Goal: Complete application form

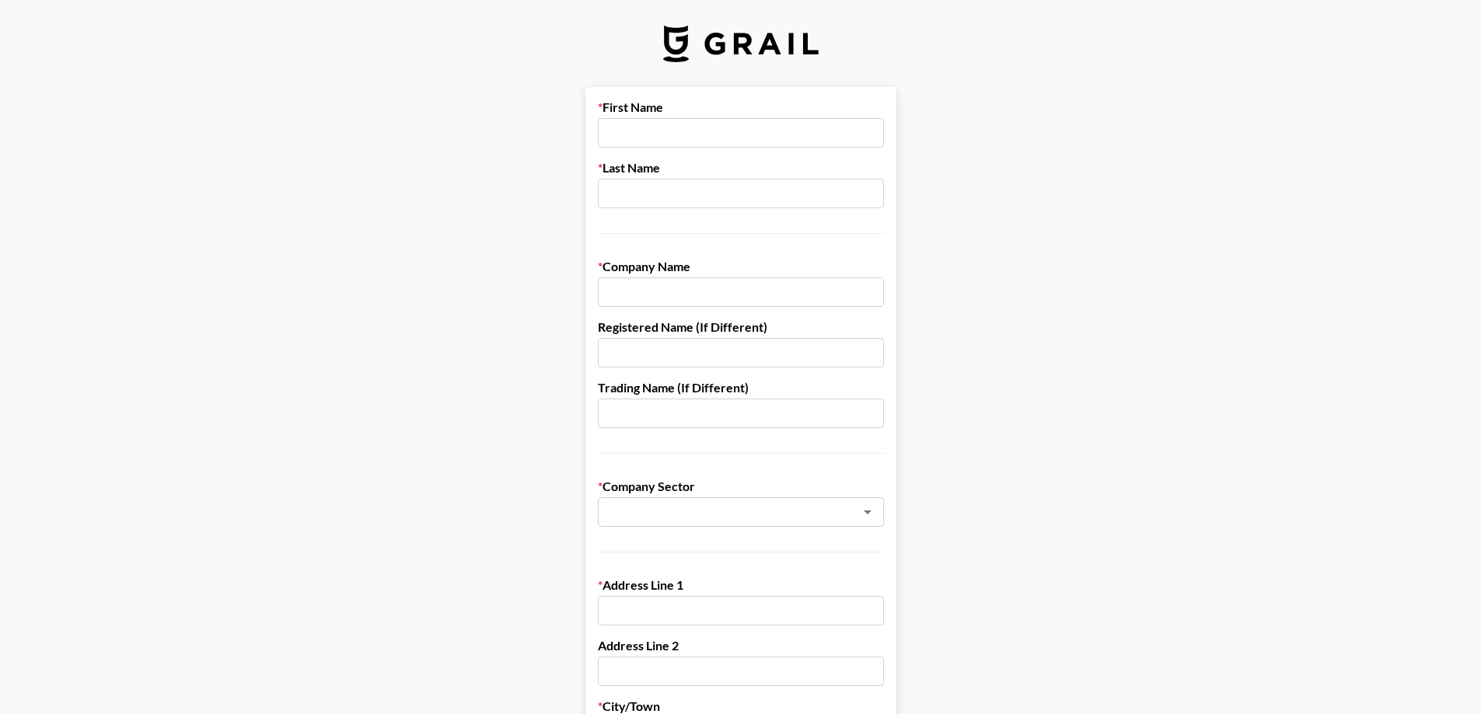
click at [718, 127] on input "text" at bounding box center [741, 133] width 286 height 30
click at [701, 129] on input "text" at bounding box center [741, 133] width 286 height 30
type input "[PERSON_NAME]"
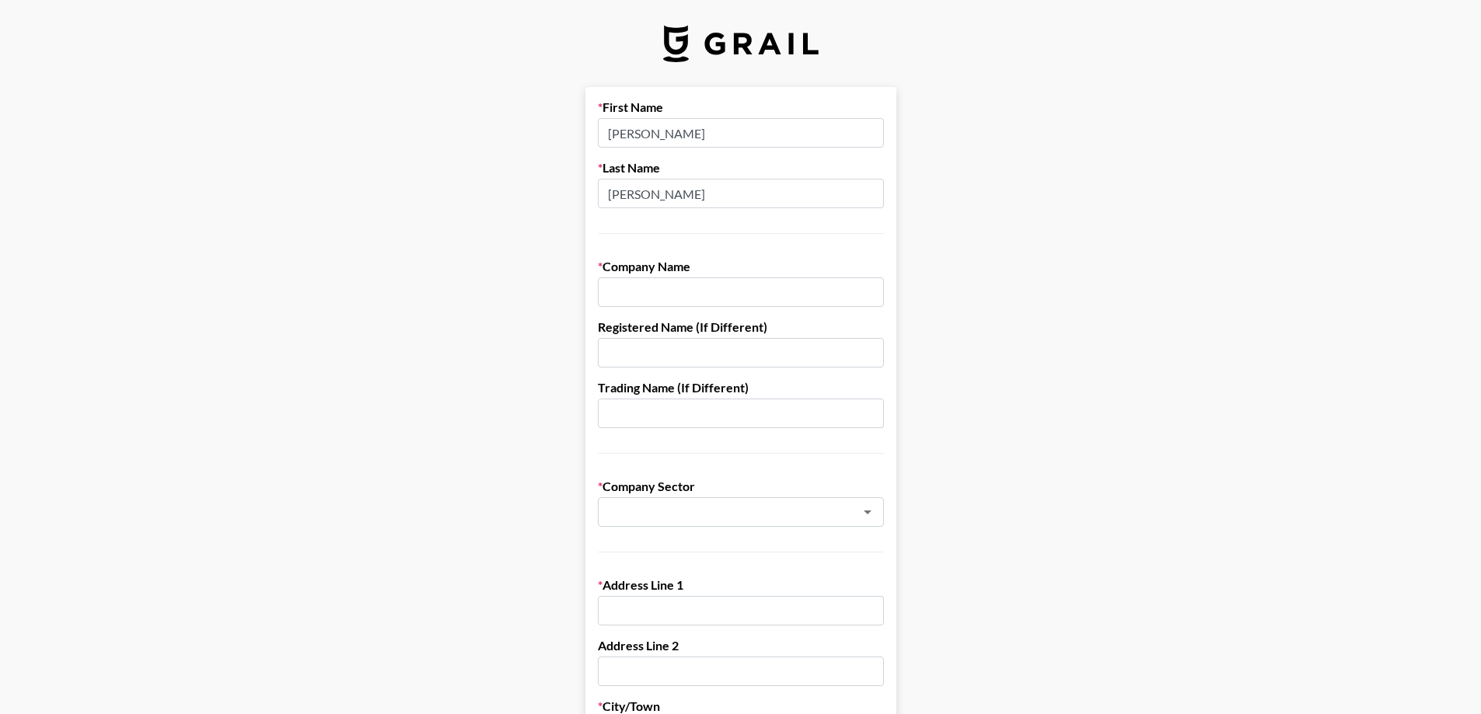
click at [699, 297] on input "text" at bounding box center [741, 292] width 286 height 30
paste input "Yepoda GmbH"
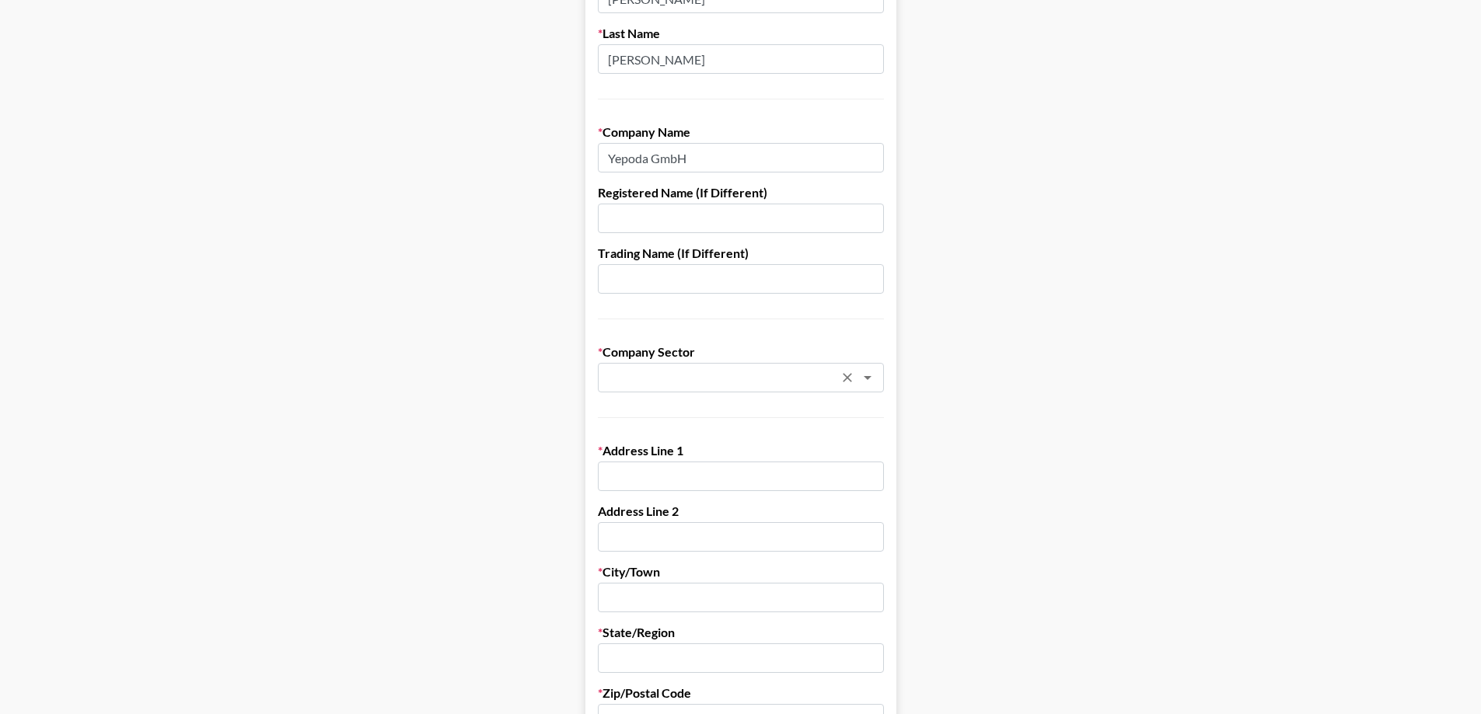
scroll to position [138, 0]
type input "Yepoda GmbH"
click at [653, 382] on input "text" at bounding box center [720, 375] width 226 height 18
click at [727, 402] on li "Cosmetics, Make-Up & Beauty" at bounding box center [746, 408] width 286 height 25
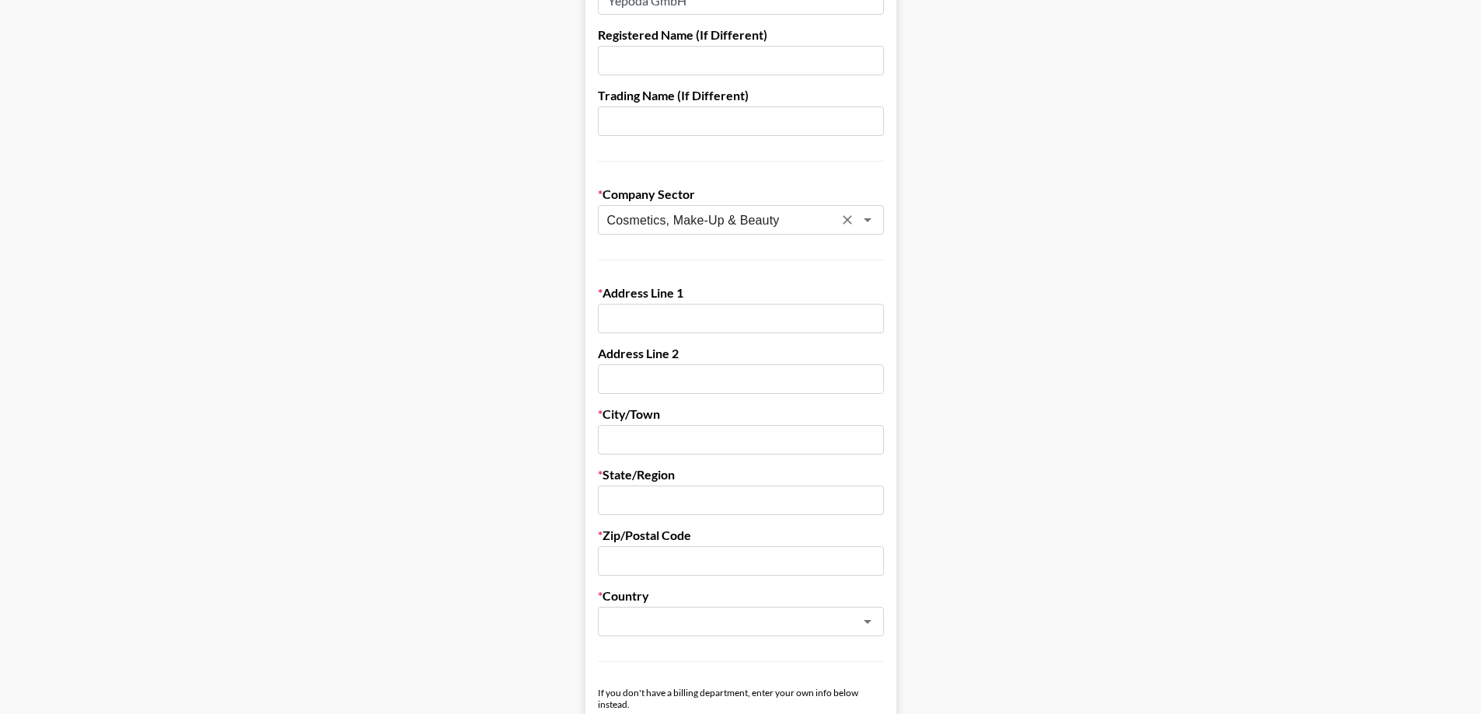
scroll to position [293, 0]
type input "Cosmetics, Make-Up & Beauty"
click at [633, 319] on input "text" at bounding box center [741, 318] width 286 height 30
paste input "[STREET_ADDRESS]"
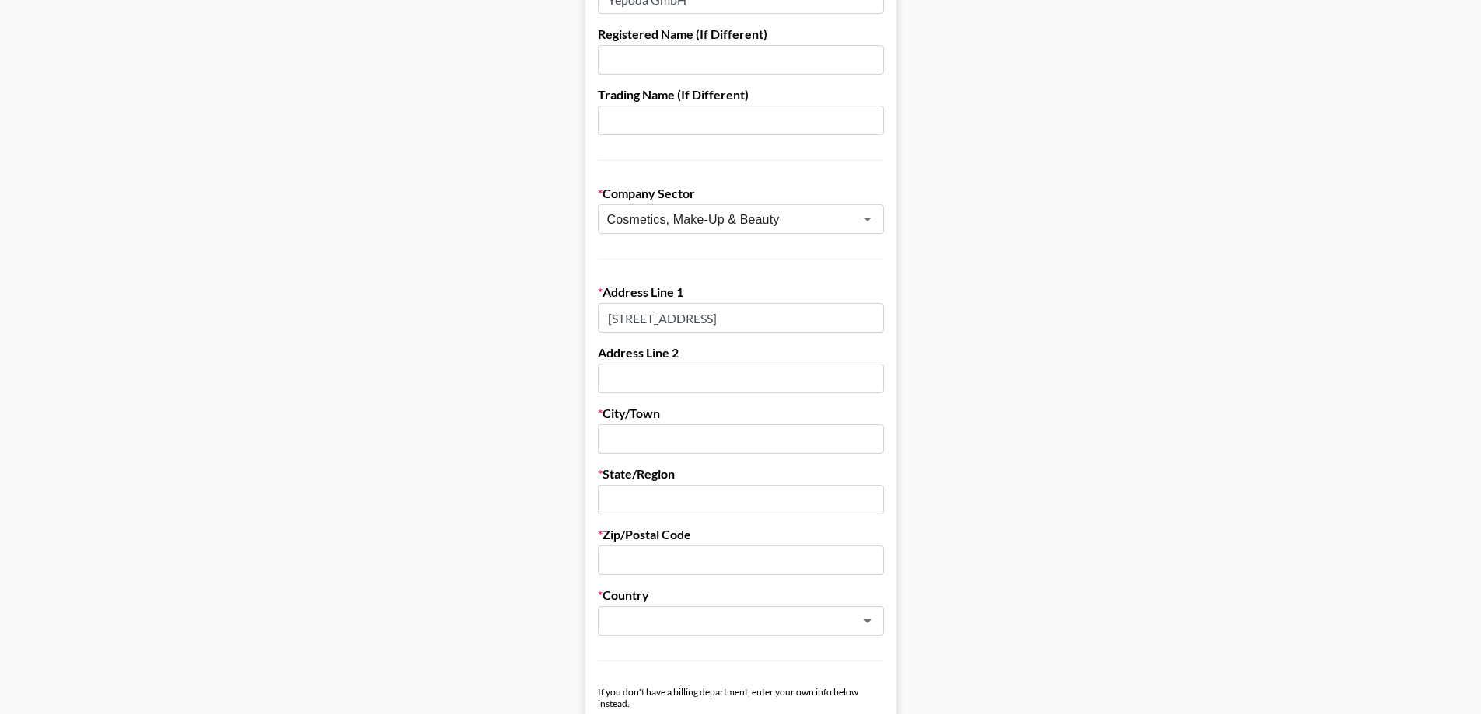
type input "[STREET_ADDRESS]"
click at [686, 452] on input "text" at bounding box center [741, 439] width 286 height 30
type input "[GEOGRAPHIC_DATA]"
type input "10435"
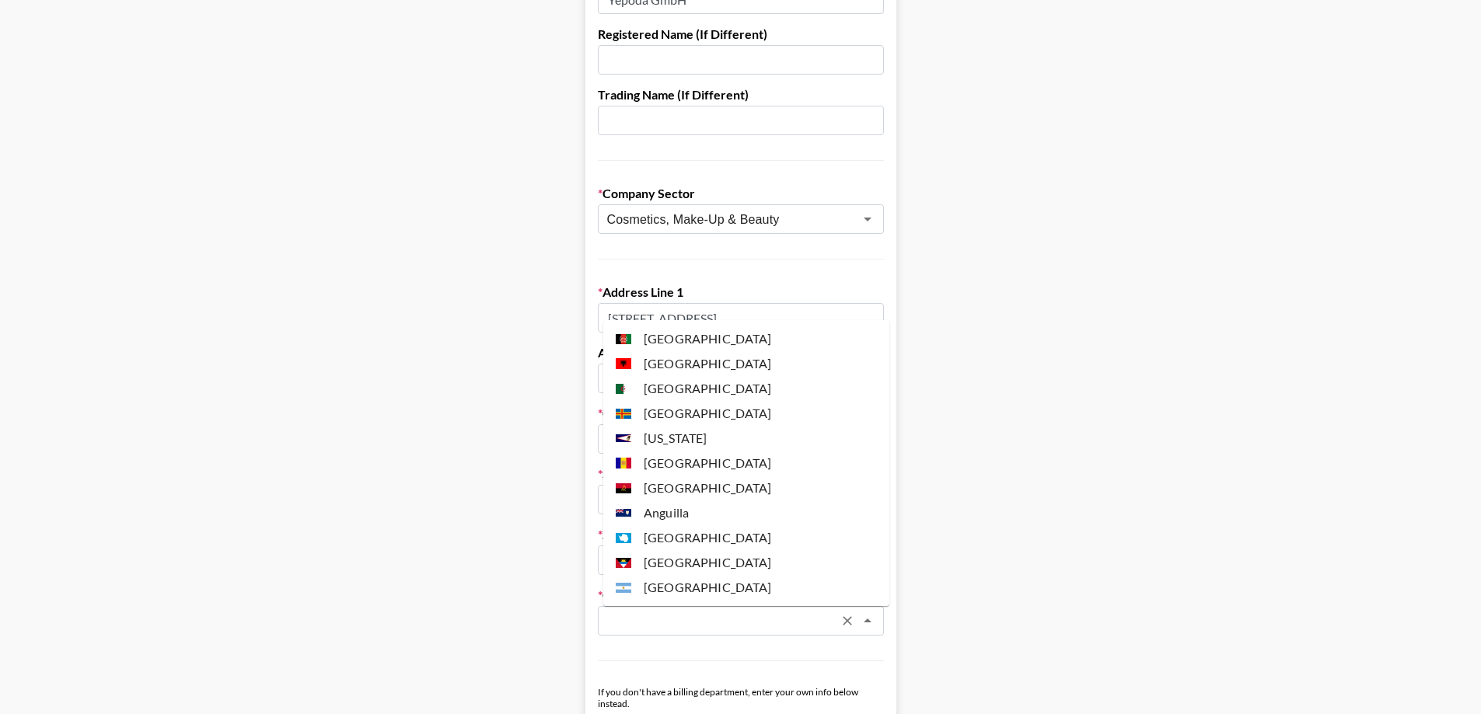
click at [656, 618] on input "text" at bounding box center [720, 621] width 226 height 18
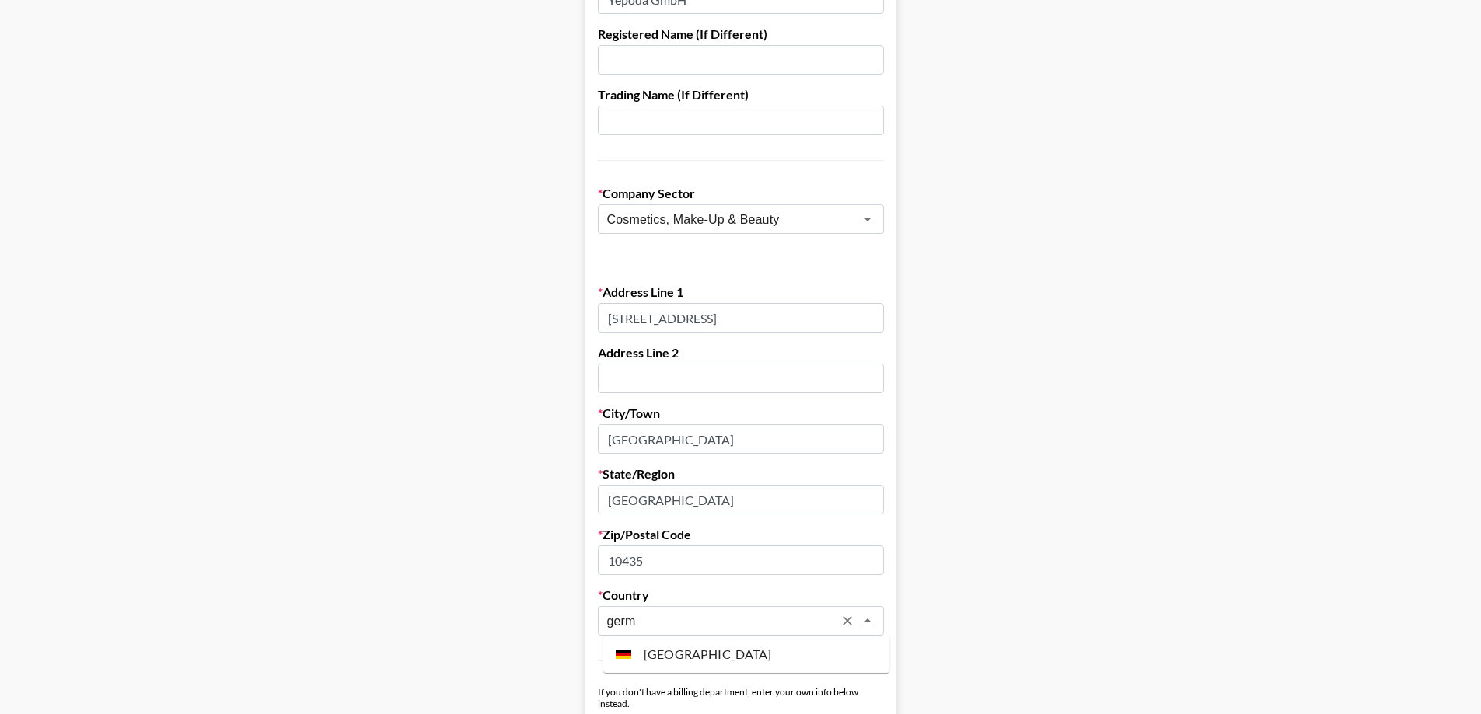
click at [696, 652] on li "[GEOGRAPHIC_DATA]" at bounding box center [746, 654] width 286 height 25
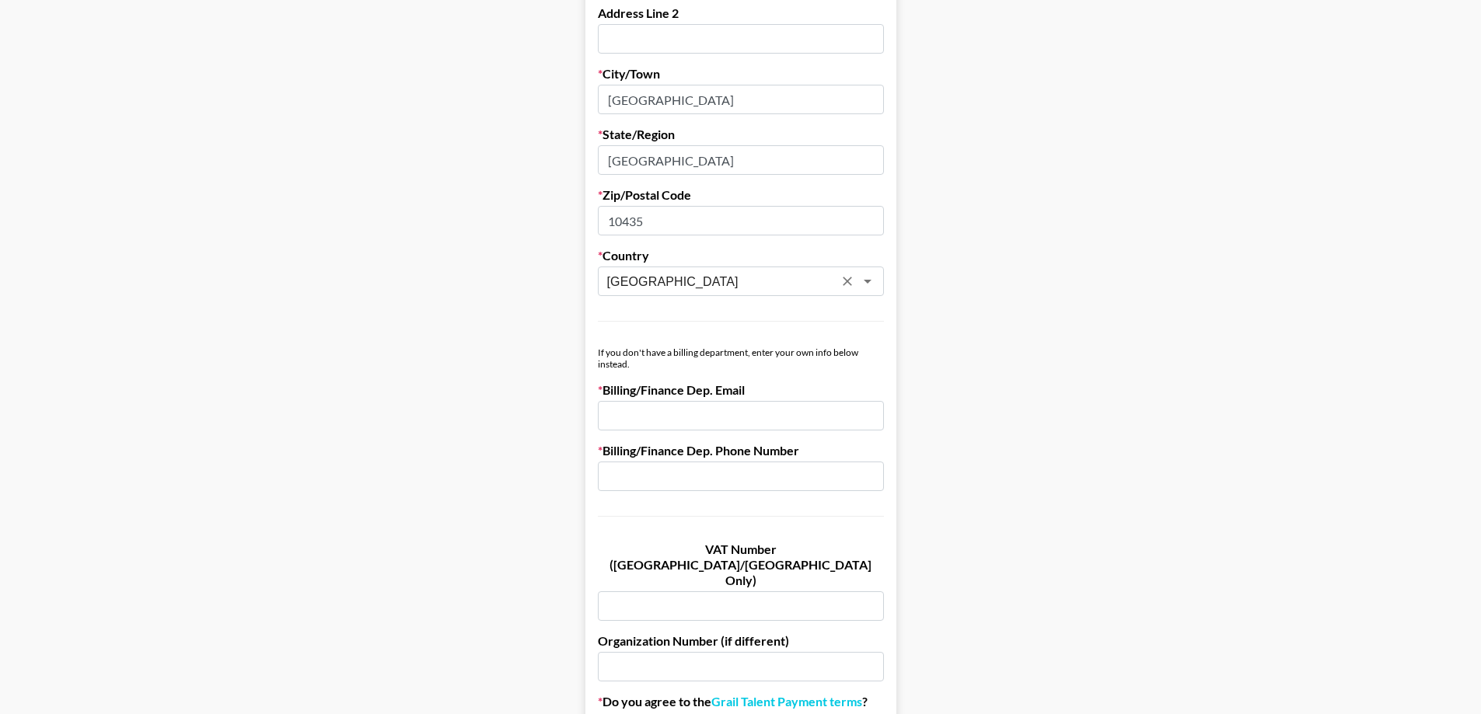
scroll to position [651, 0]
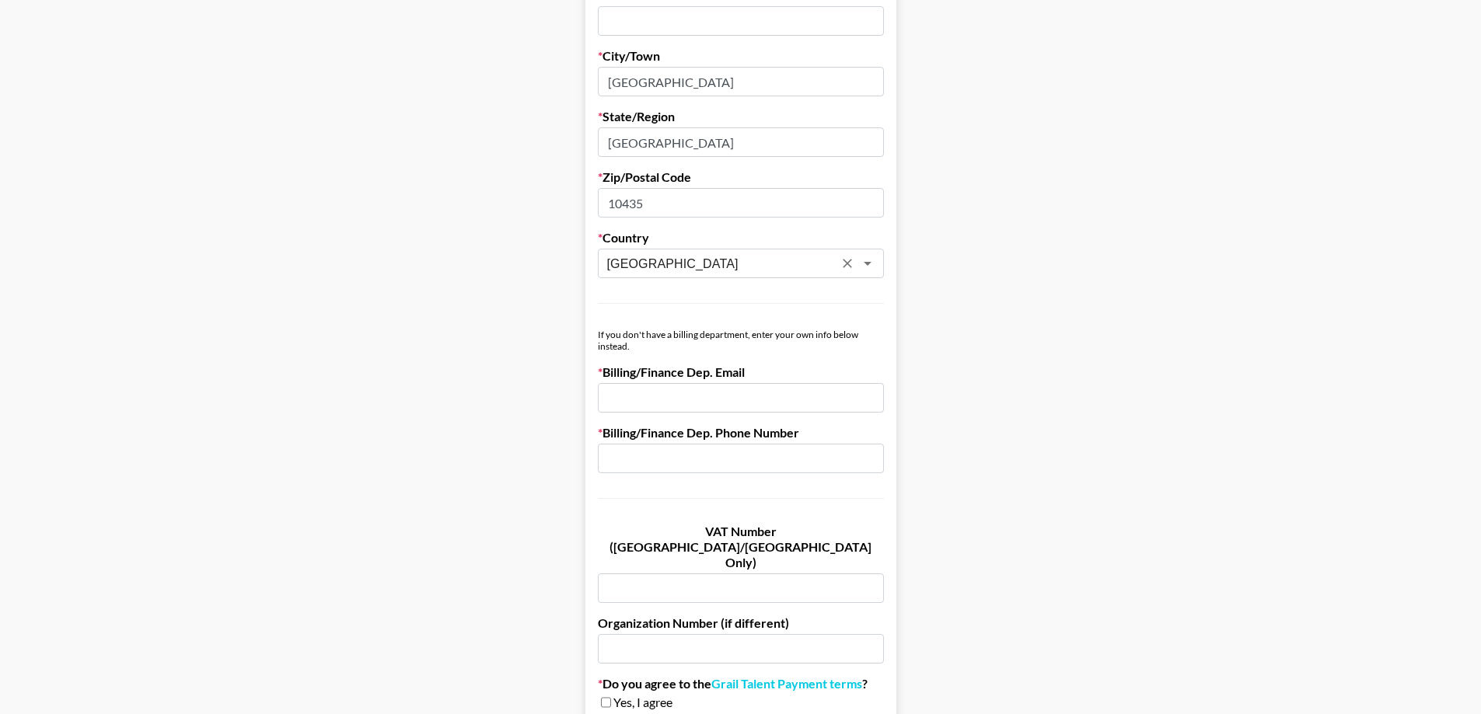
type input "[GEOGRAPHIC_DATA]"
click at [744, 393] on input "email" at bounding box center [741, 398] width 286 height 30
click at [455, 379] on main "First Name [PERSON_NAME] Last Name [PERSON_NAME] Company Name [PERSON_NAME] Gmb…" at bounding box center [740, 108] width 1456 height 1342
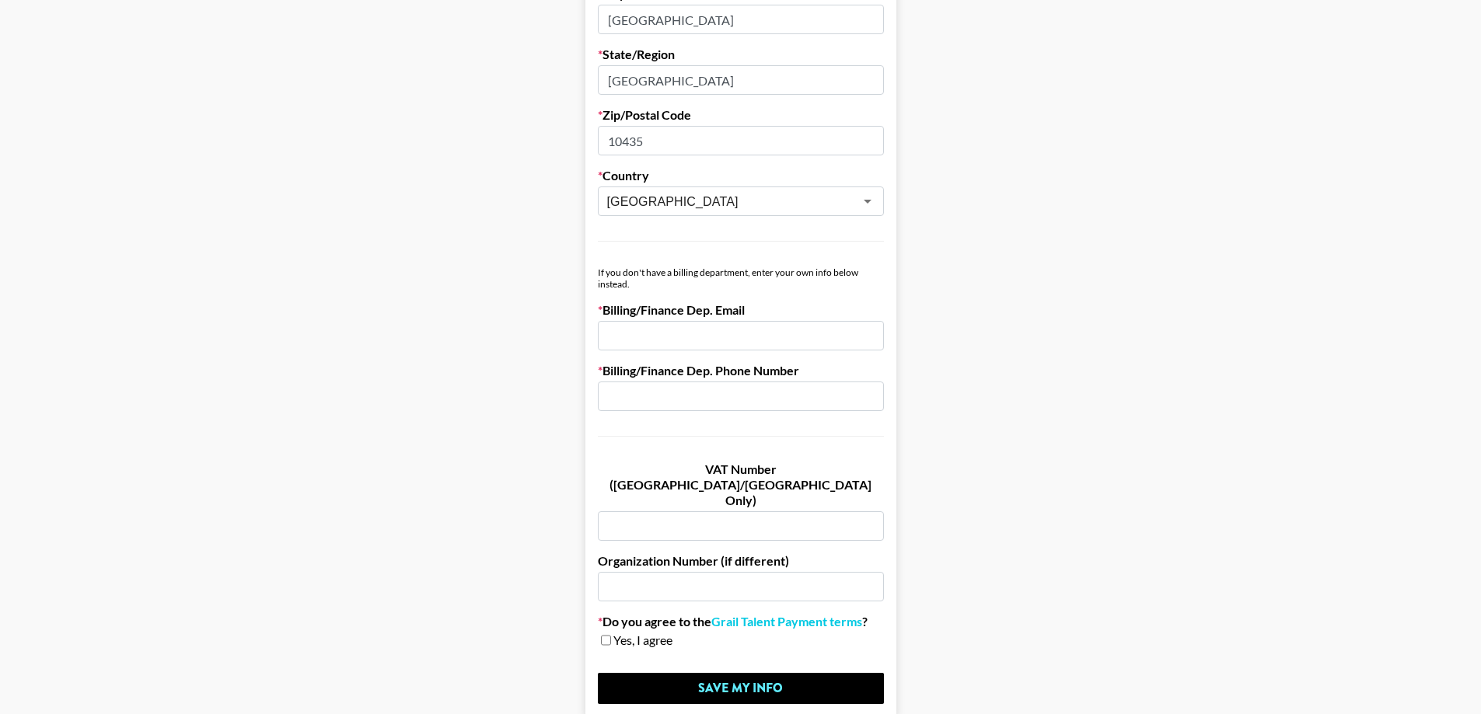
scroll to position [714, 0]
click at [699, 336] on input "email" at bounding box center [741, 334] width 286 height 30
type input "[PERSON_NAME][EMAIL_ADDRESS][PERSON_NAME][DOMAIN_NAME]"
paste input "[PHONE_NUMBER]"
type input "[PHONE_NUMBER]"
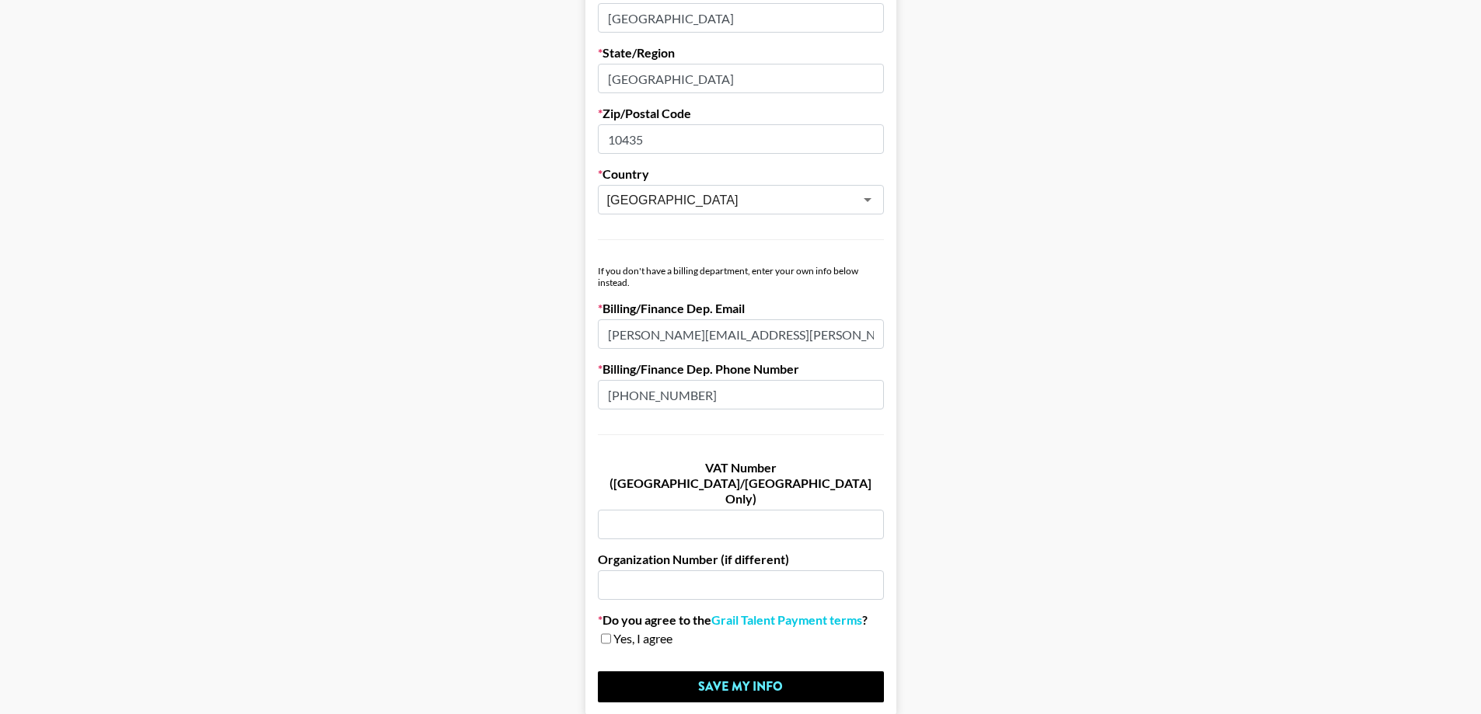
click at [662, 510] on input "text" at bounding box center [741, 525] width 286 height 30
paste input "DE326872646"
type input "DE326872646"
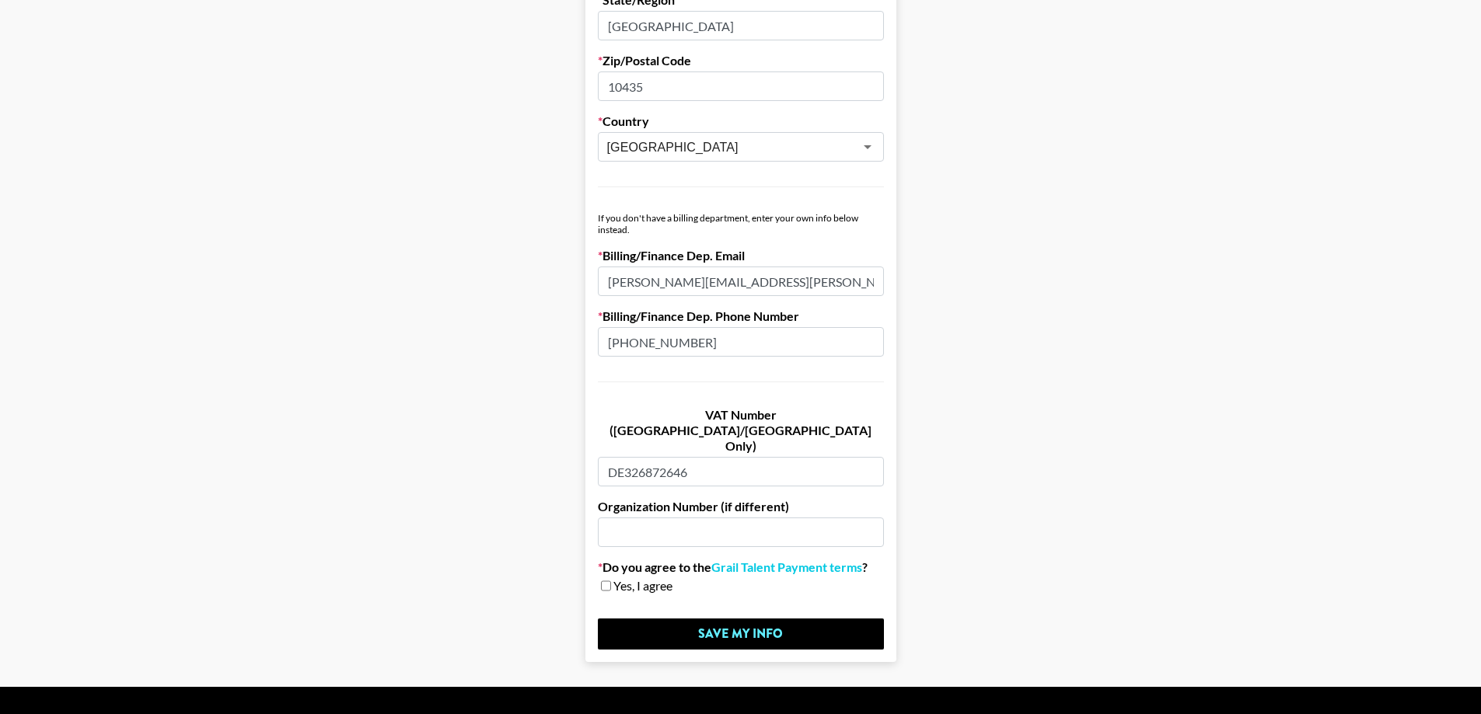
scroll to position [771, 0]
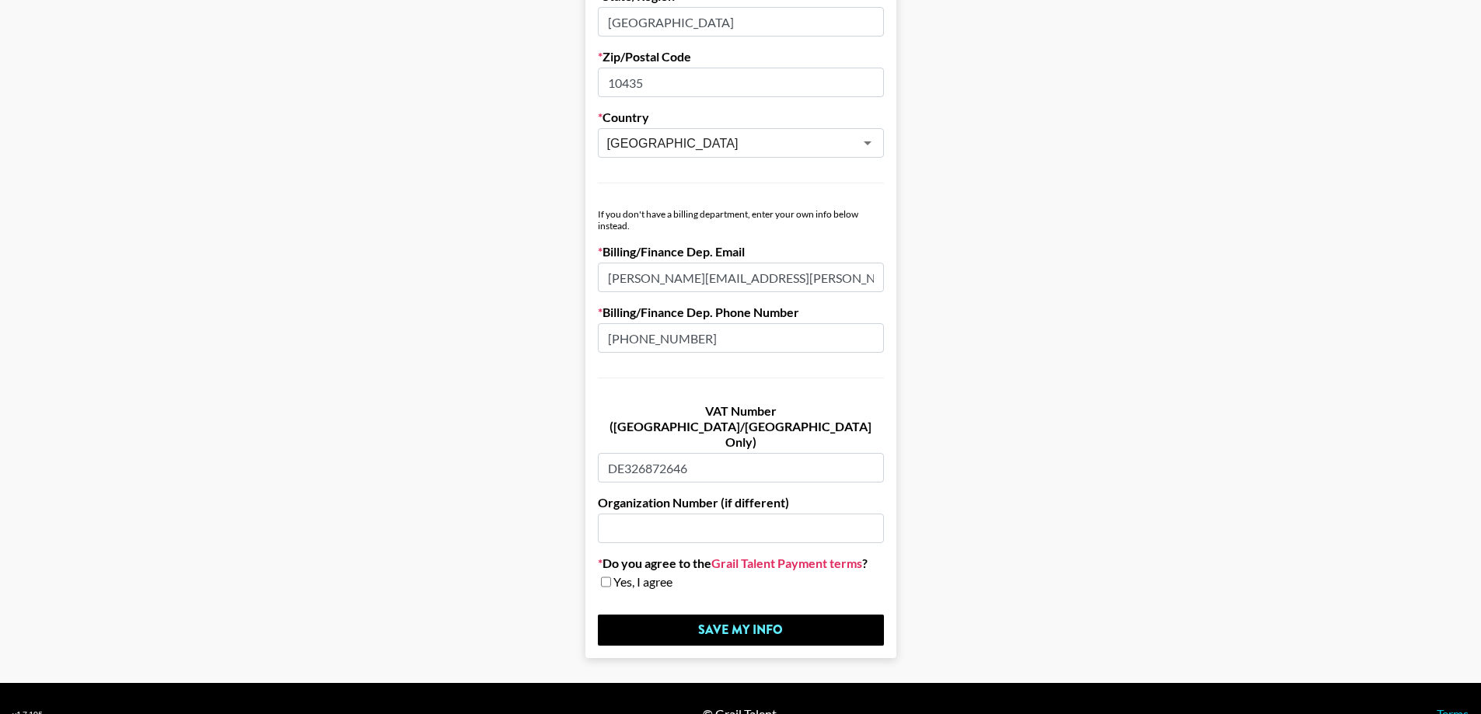
click at [787, 556] on link "Grail Talent Payment terms" at bounding box center [786, 564] width 151 height 16
click at [609, 577] on input "checkbox" at bounding box center [606, 582] width 10 height 11
checkbox input "true"
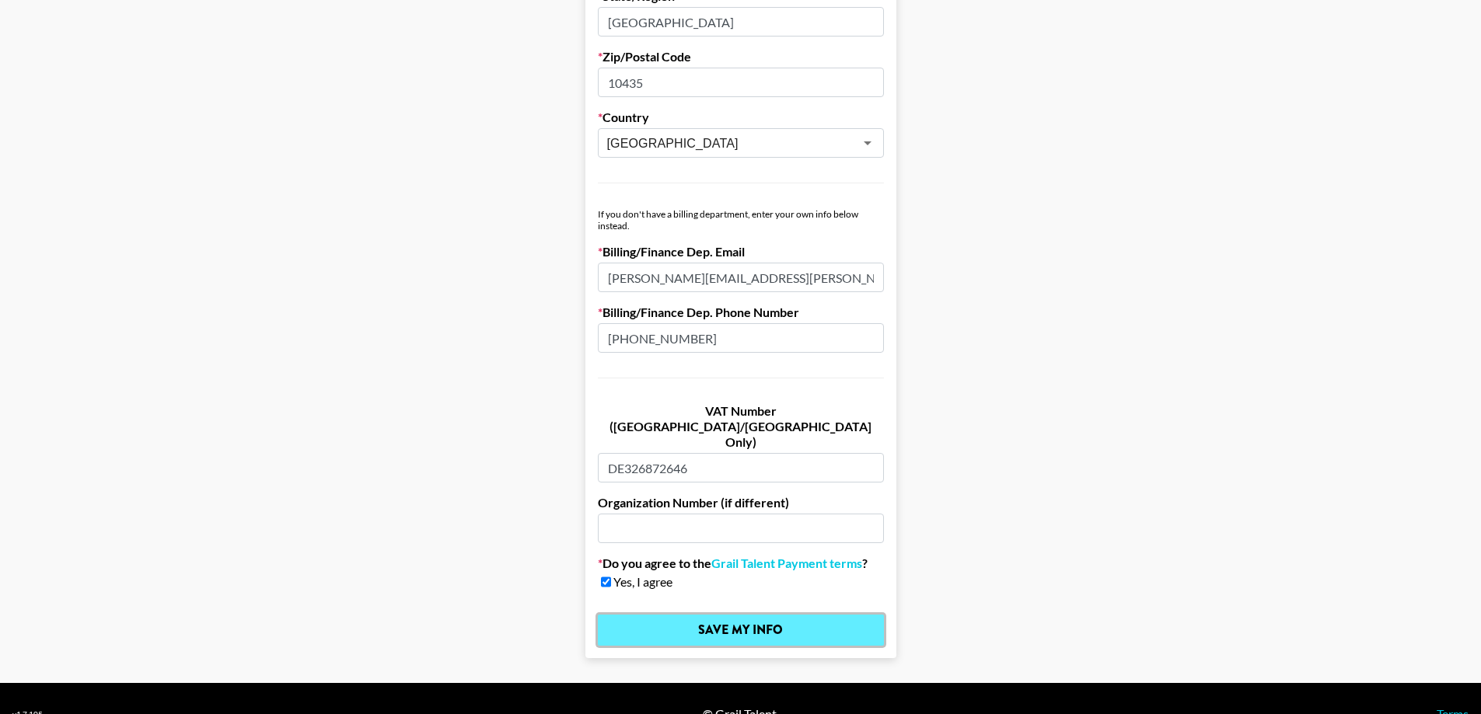
click at [745, 615] on input "Save My Info" at bounding box center [741, 630] width 286 height 31
